Goal: Task Accomplishment & Management: Complete application form

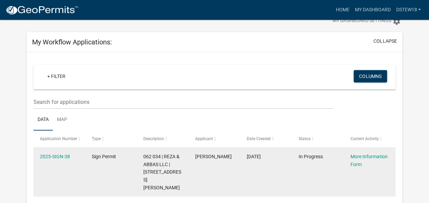
scroll to position [68, 0]
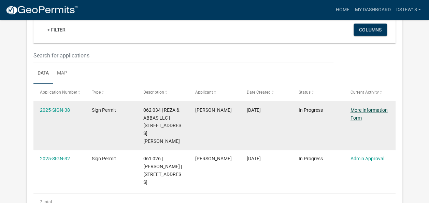
click at [355, 118] on link "More Information Form" at bounding box center [368, 113] width 37 height 13
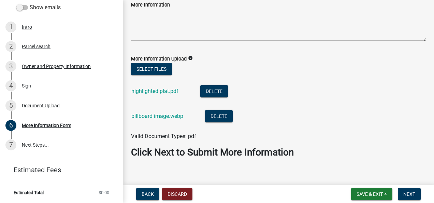
scroll to position [124, 0]
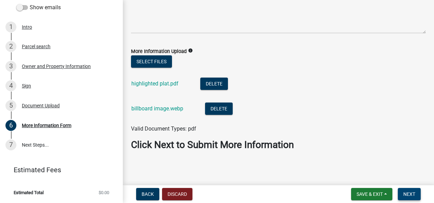
click at [416, 191] on button "Next" at bounding box center [409, 194] width 23 height 12
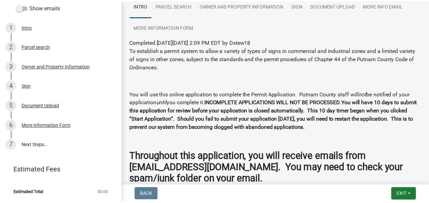
scroll to position [99, 0]
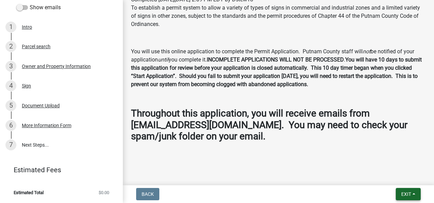
click at [403, 193] on span "Exit" at bounding box center [407, 193] width 10 height 5
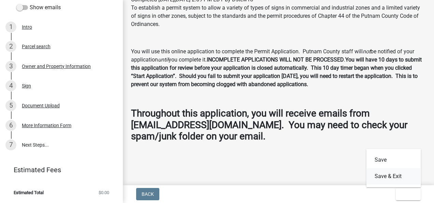
click at [392, 171] on button "Save & Exit" at bounding box center [394, 176] width 55 height 16
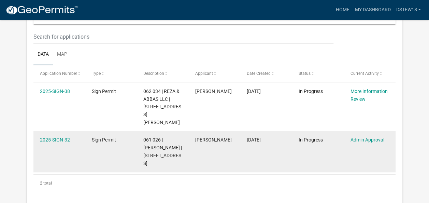
scroll to position [102, 0]
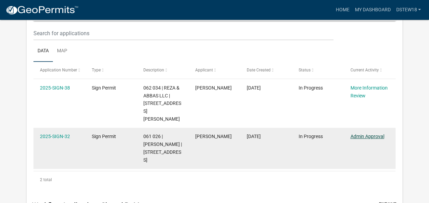
click at [360, 134] on link "Admin Approval" at bounding box center [367, 136] width 34 height 5
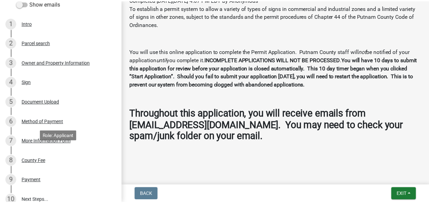
scroll to position [172, 0]
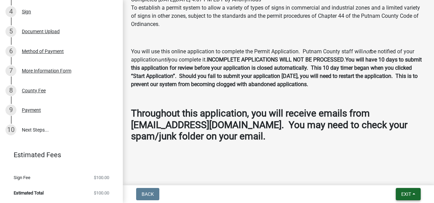
click at [407, 195] on span "Exit" at bounding box center [407, 193] width 10 height 5
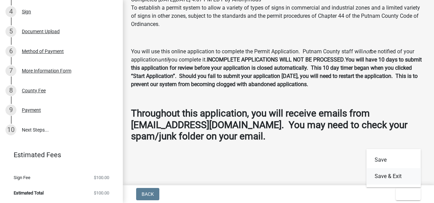
click at [389, 178] on button "Save & Exit" at bounding box center [394, 176] width 55 height 16
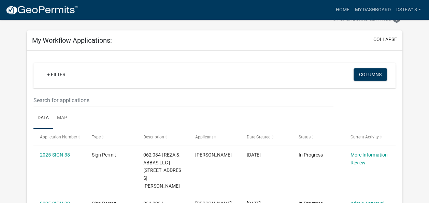
scroll to position [34, 0]
